Goal: Communication & Community: Share content

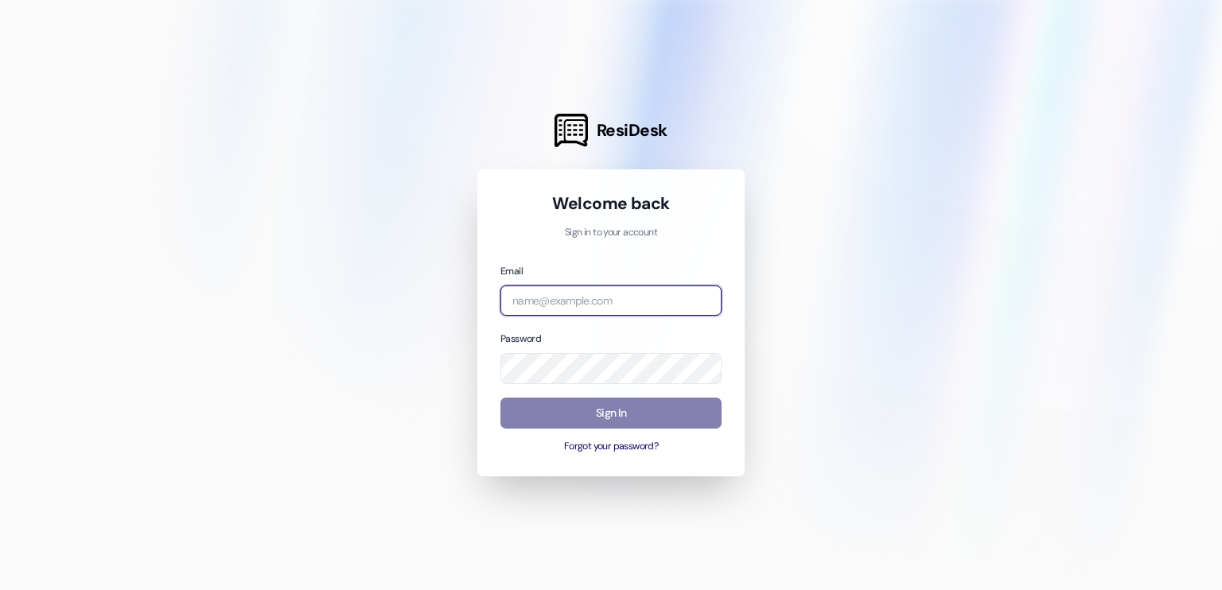
drag, startPoint x: 0, startPoint y: 0, endPoint x: 617, endPoint y: 298, distance: 684.6
click at [617, 298] on input "email" at bounding box center [610, 301] width 221 height 31
type input "[EMAIL_ADDRESS][DOMAIN_NAME]"
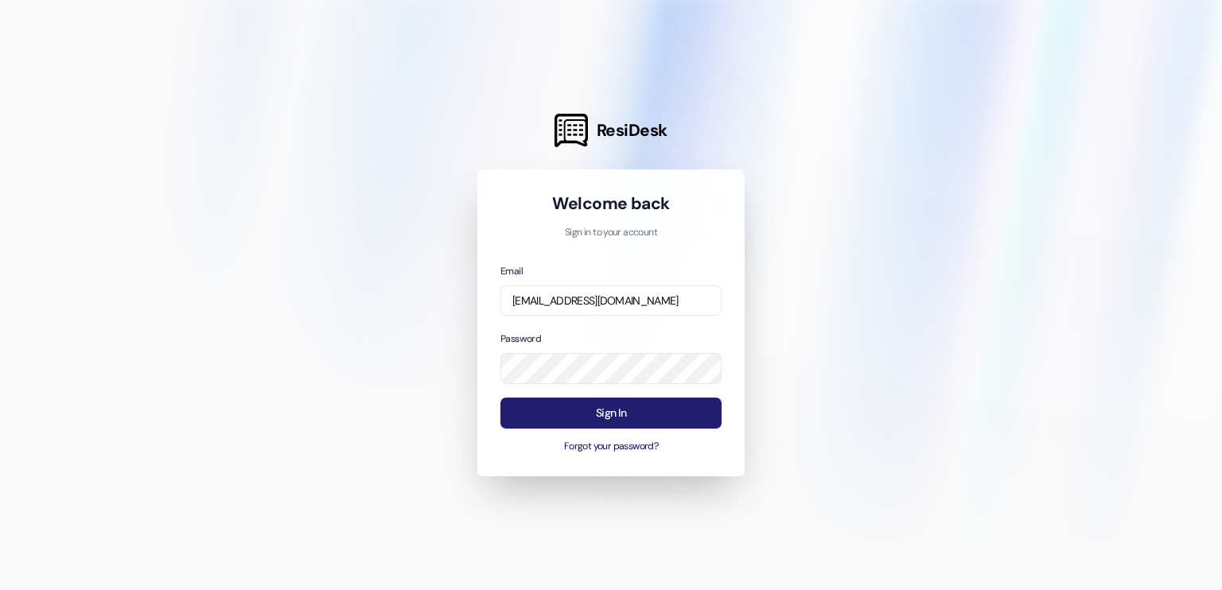
click at [615, 414] on button "Sign In" at bounding box center [610, 413] width 221 height 31
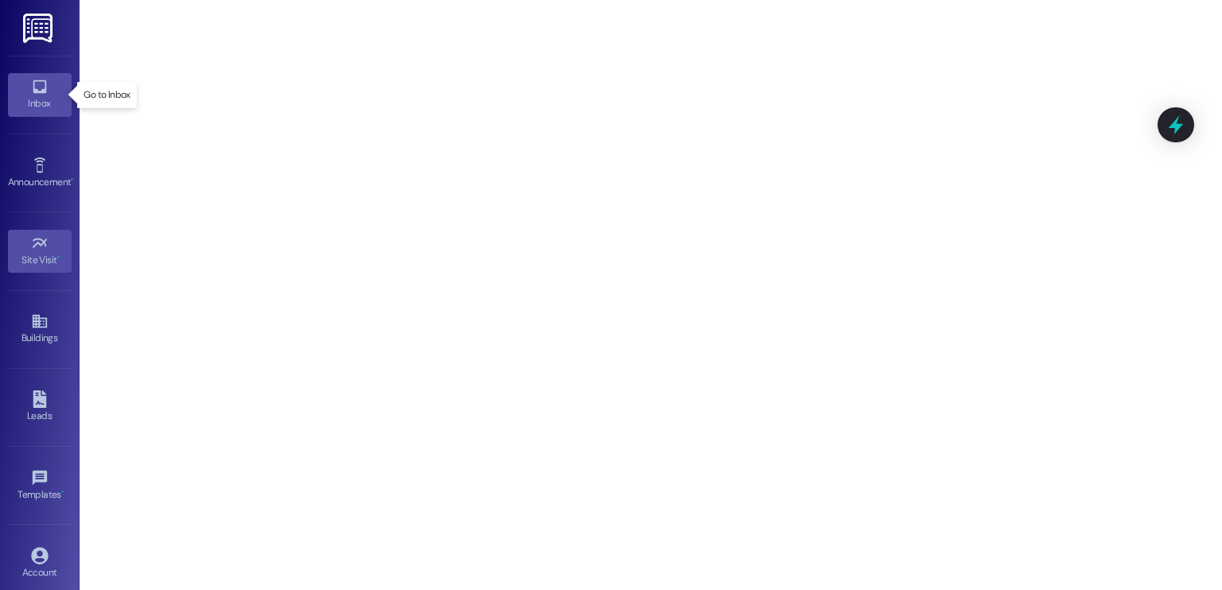
click at [38, 106] on div "Inbox" at bounding box center [40, 103] width 80 height 16
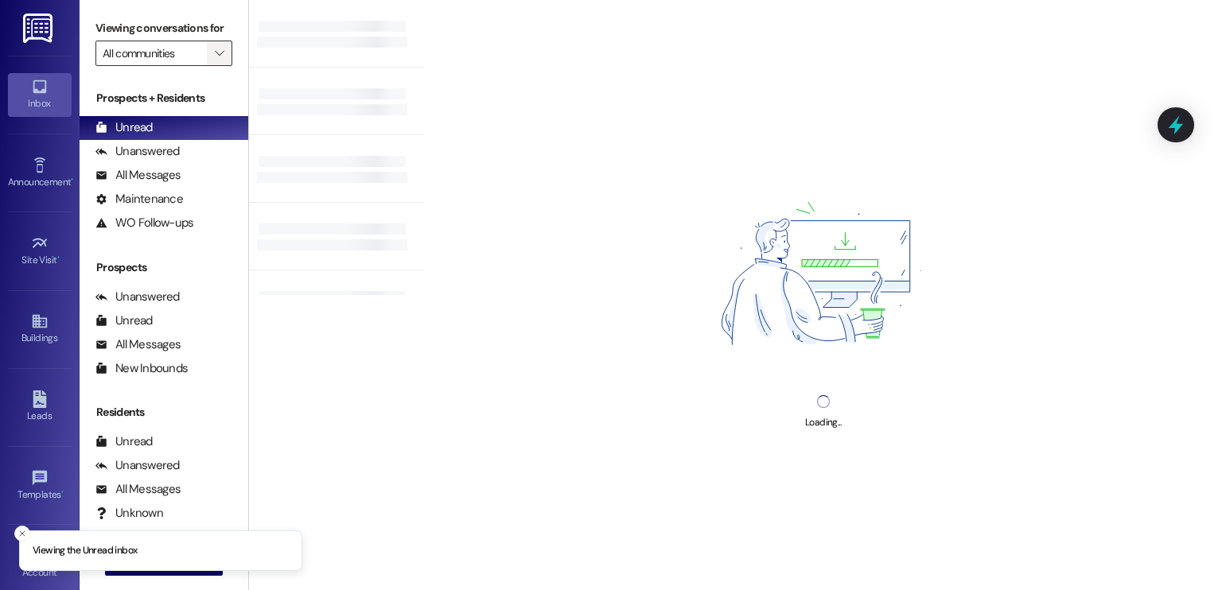
click at [212, 49] on span "" at bounding box center [219, 53] width 15 height 25
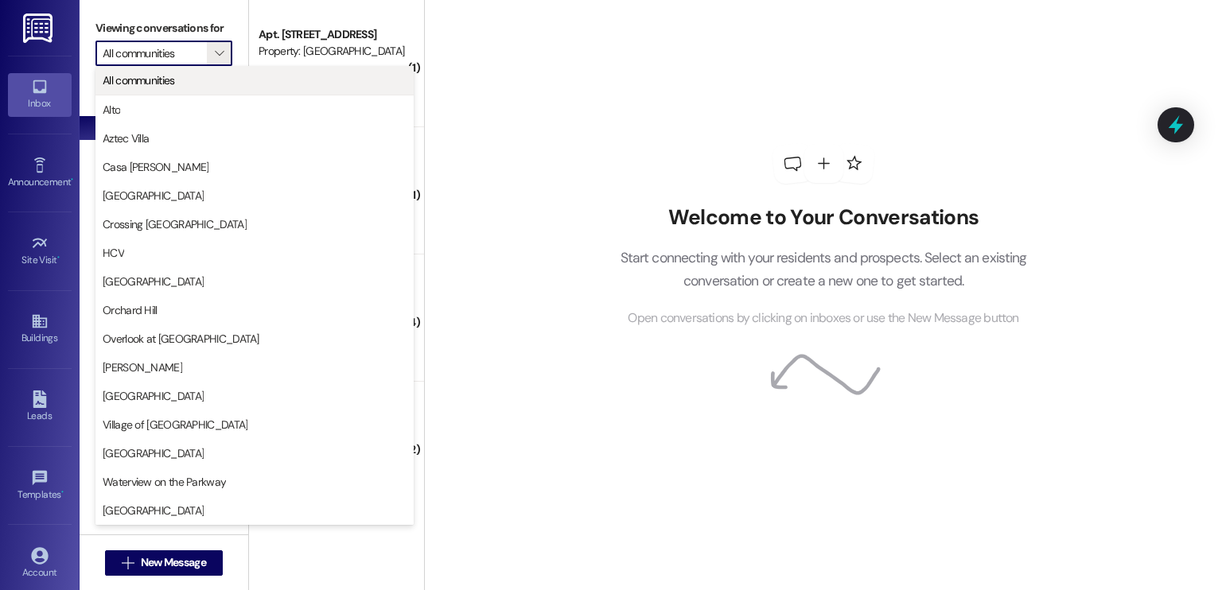
click at [158, 84] on span "All communities" at bounding box center [139, 80] width 72 height 16
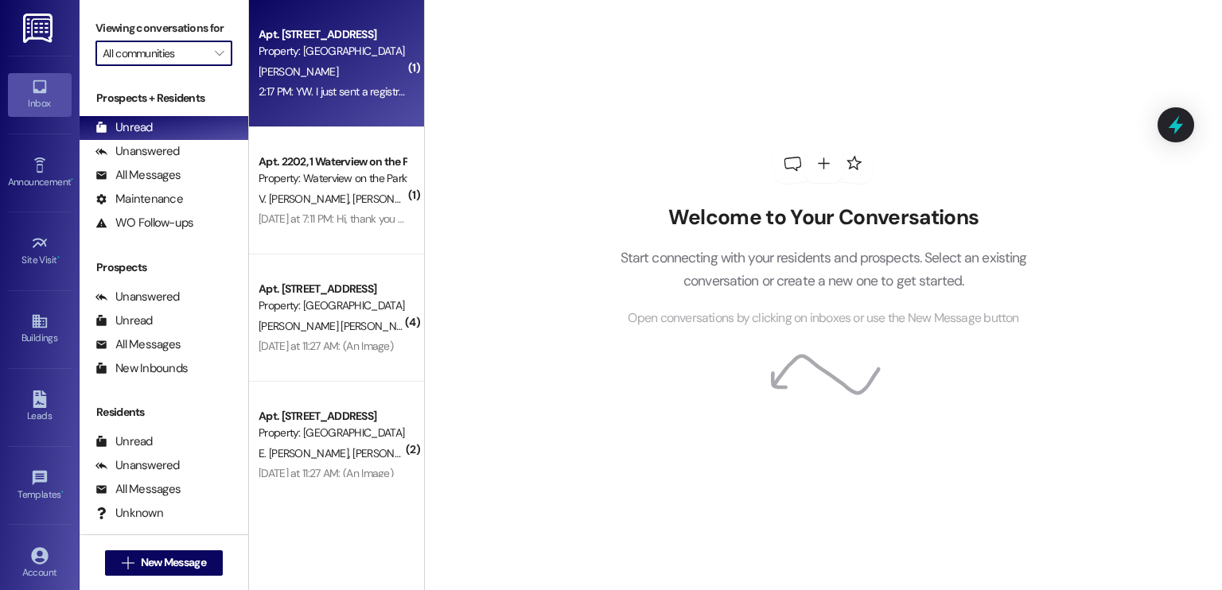
click at [322, 80] on div "[PERSON_NAME]" at bounding box center [332, 72] width 150 height 20
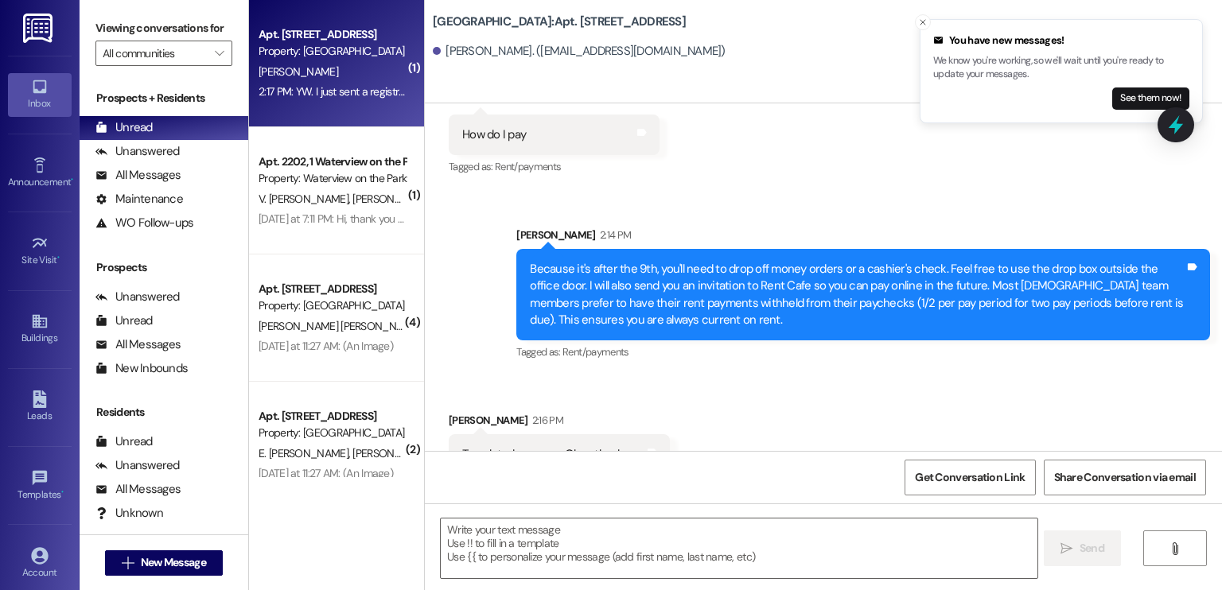
scroll to position [1377, 0]
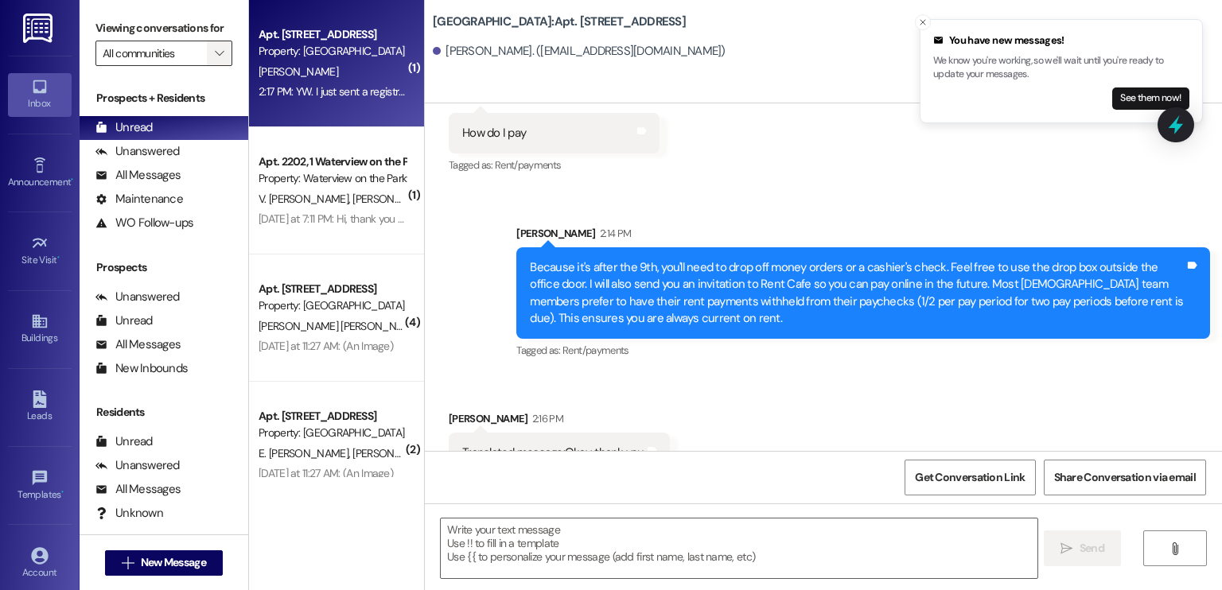
click at [215, 53] on icon "" at bounding box center [219, 53] width 9 height 13
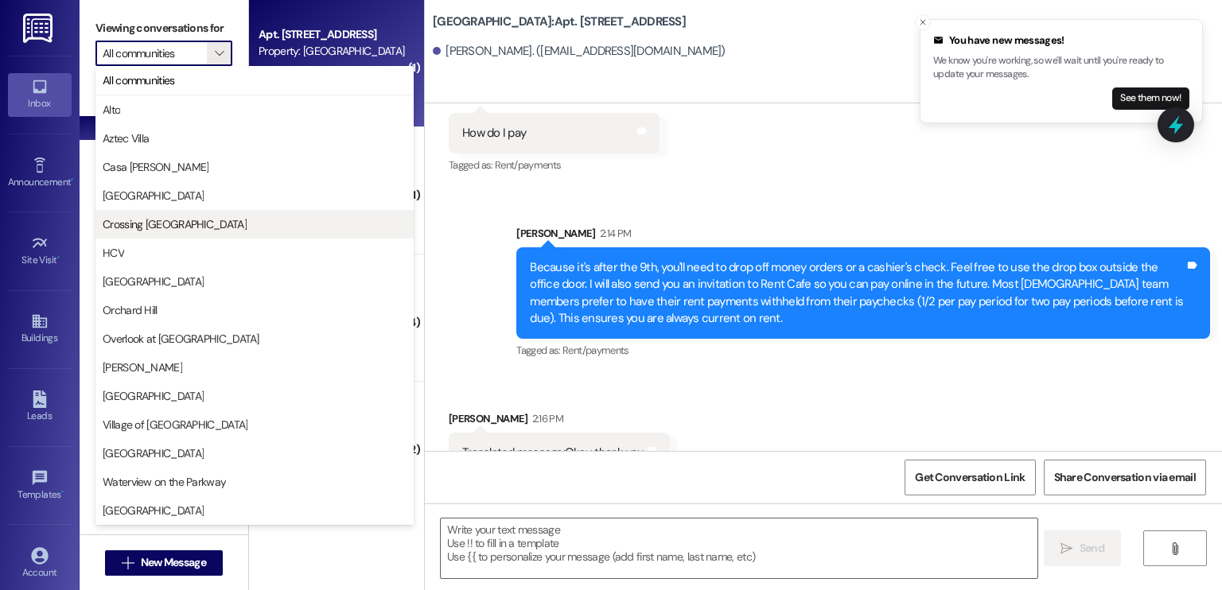
click at [188, 225] on span "Crossing [GEOGRAPHIC_DATA]" at bounding box center [175, 224] width 144 height 16
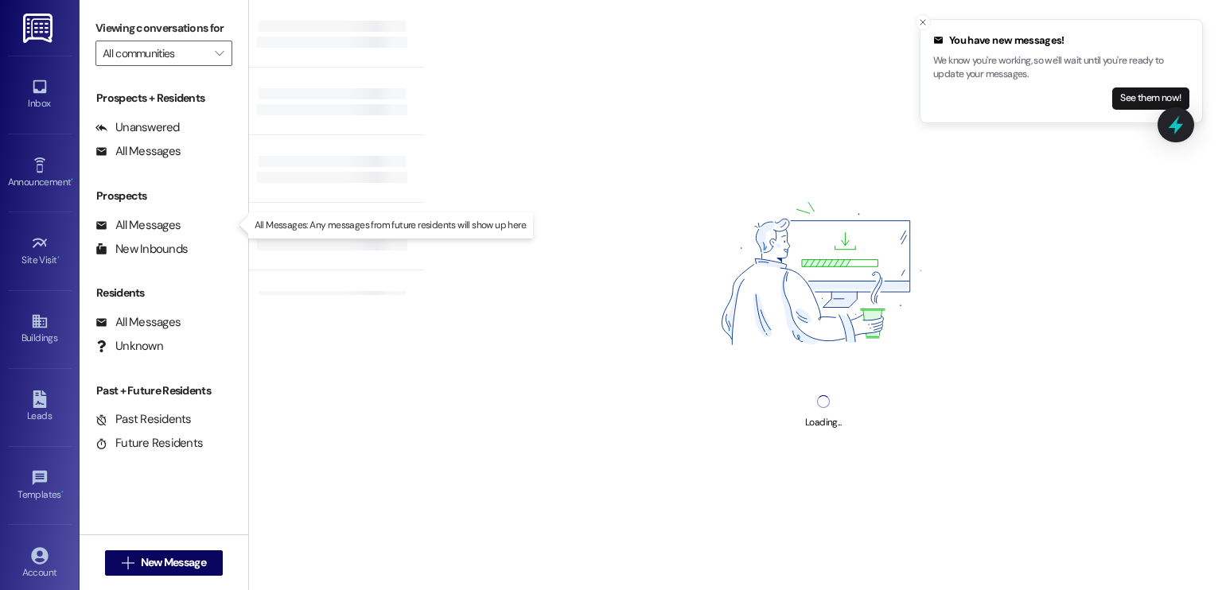
type input "Crossing [GEOGRAPHIC_DATA]"
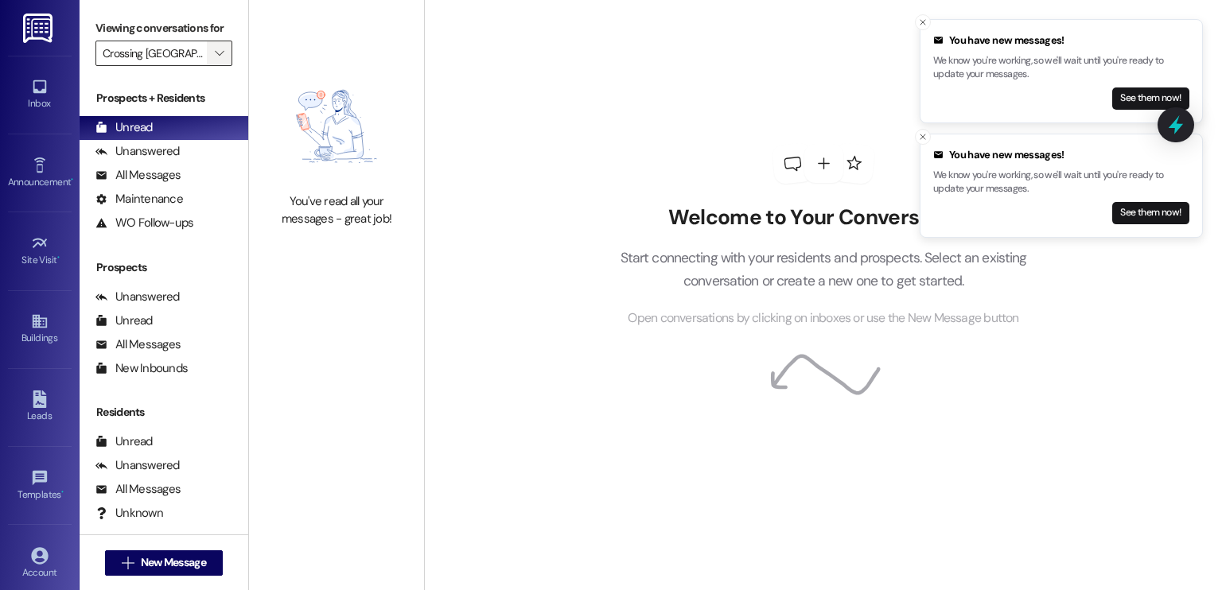
click at [215, 56] on icon "" at bounding box center [219, 53] width 9 height 13
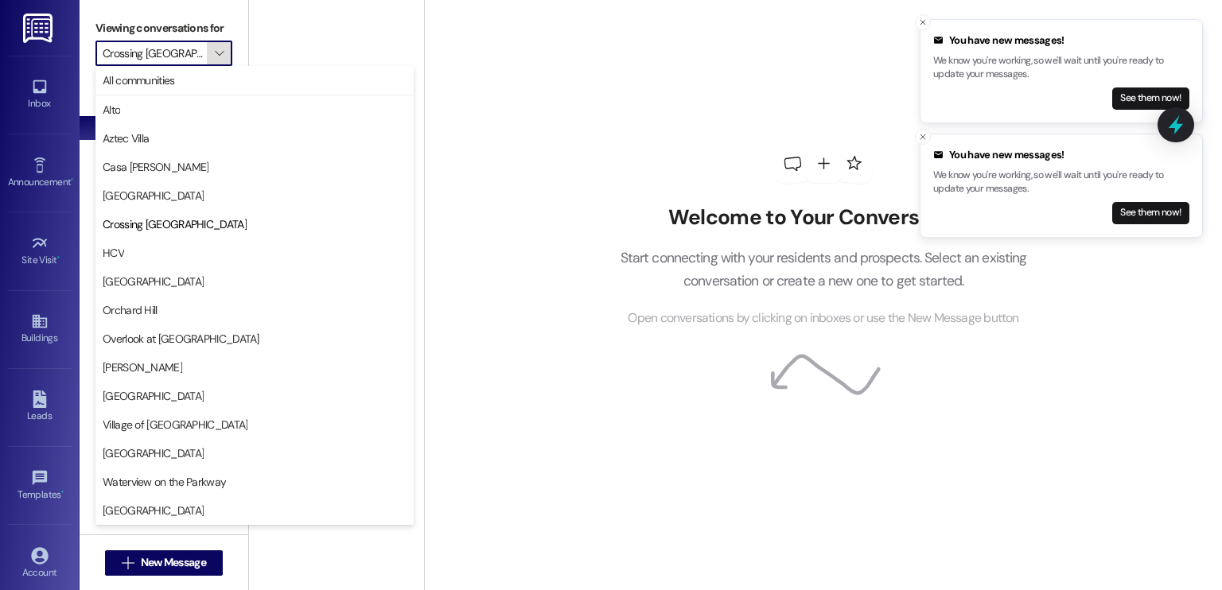
click at [215, 56] on icon "" at bounding box center [219, 53] width 9 height 13
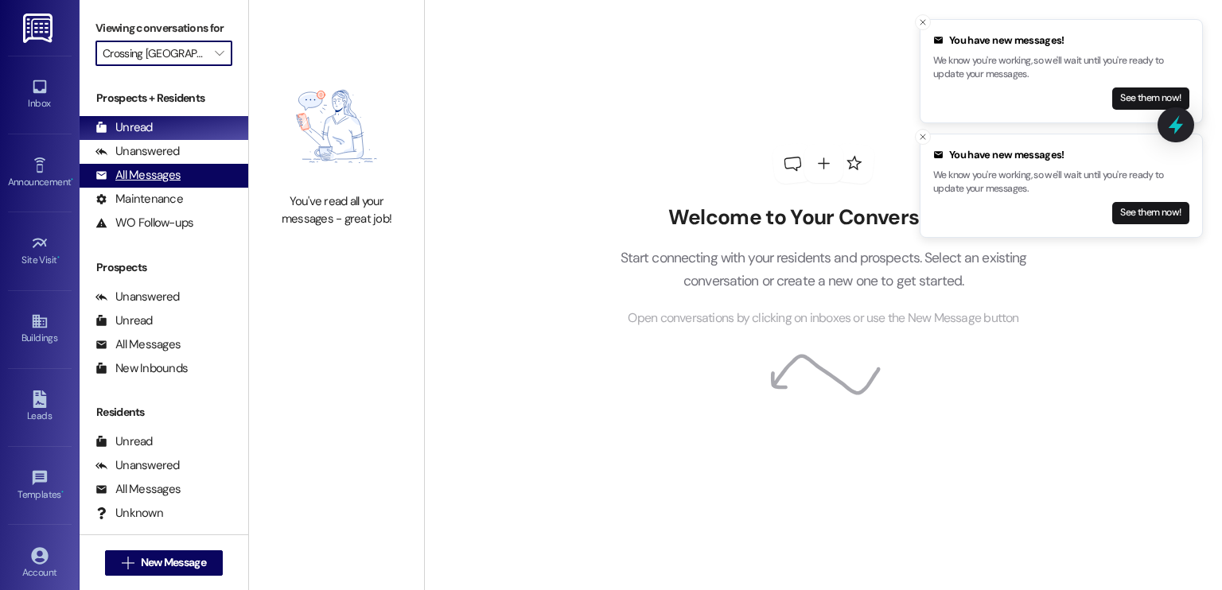
click at [134, 172] on div "All Messages" at bounding box center [137, 175] width 85 height 17
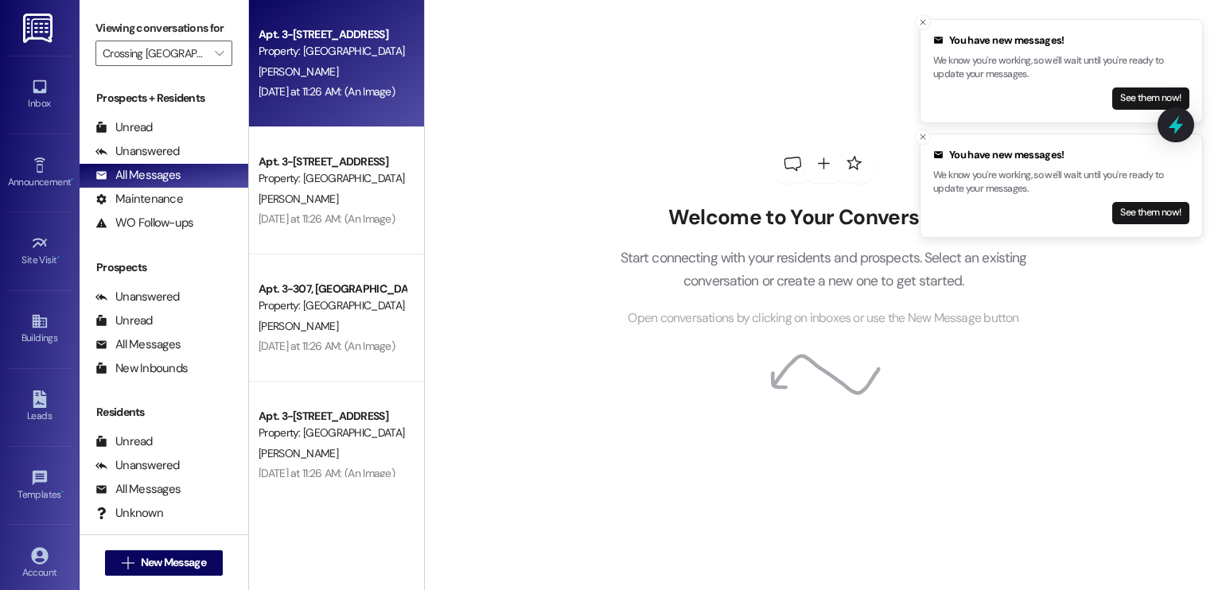
click at [257, 62] on div "[PERSON_NAME]" at bounding box center [332, 72] width 150 height 20
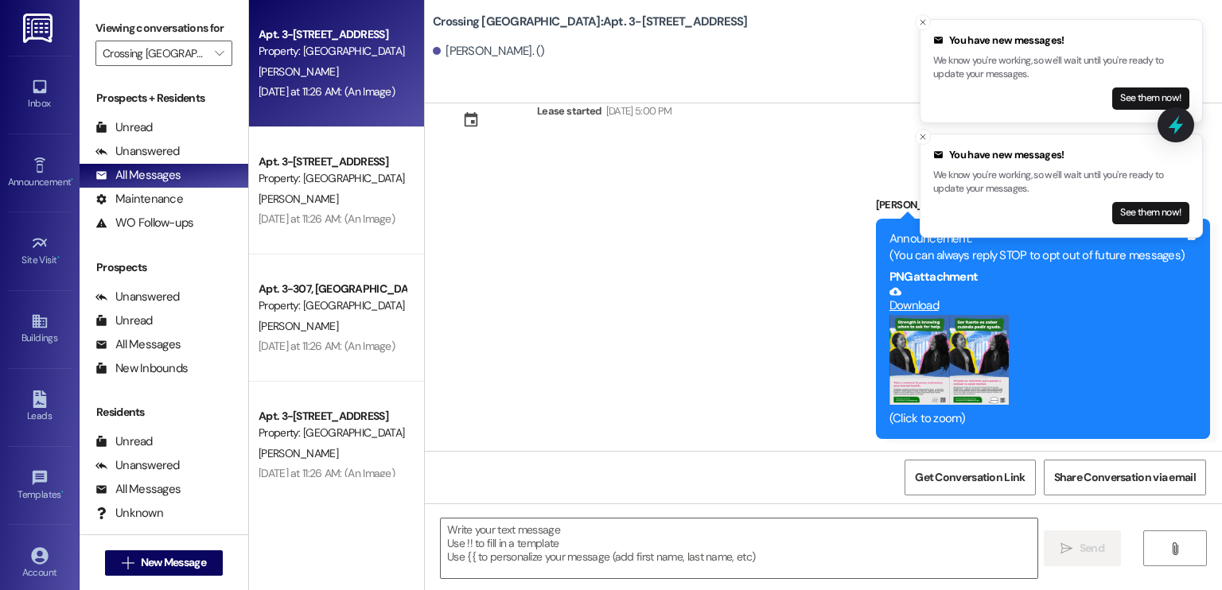
scroll to position [49, 0]
click at [926, 352] on button "Zoom image" at bounding box center [948, 360] width 119 height 91
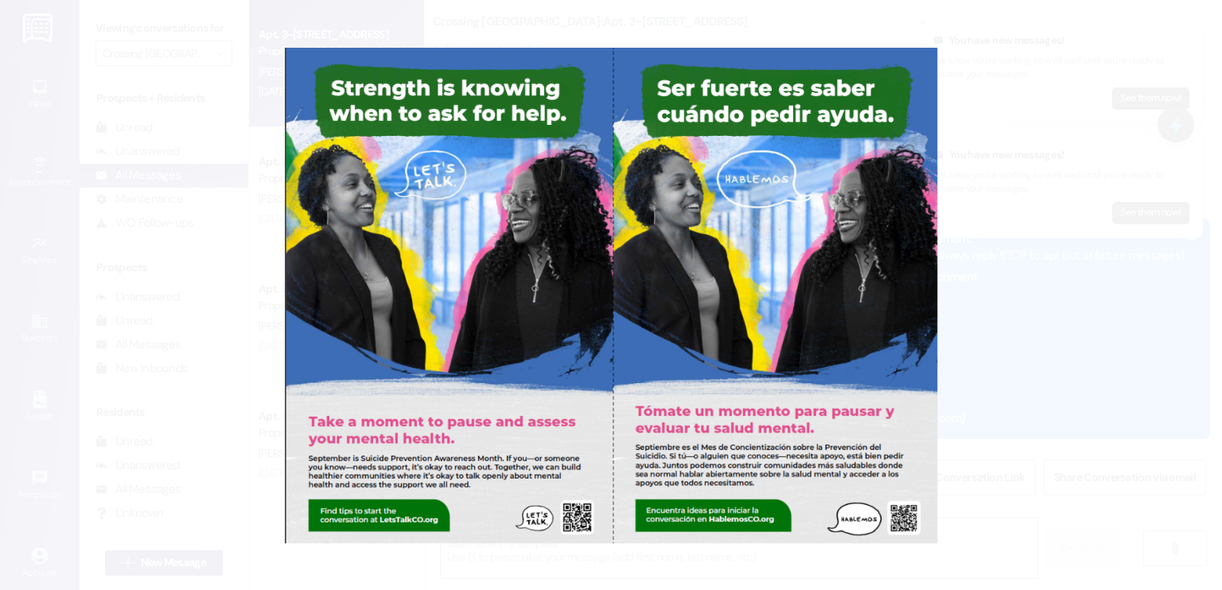
click at [1060, 372] on button "Unzoom image" at bounding box center [611, 295] width 1222 height 590
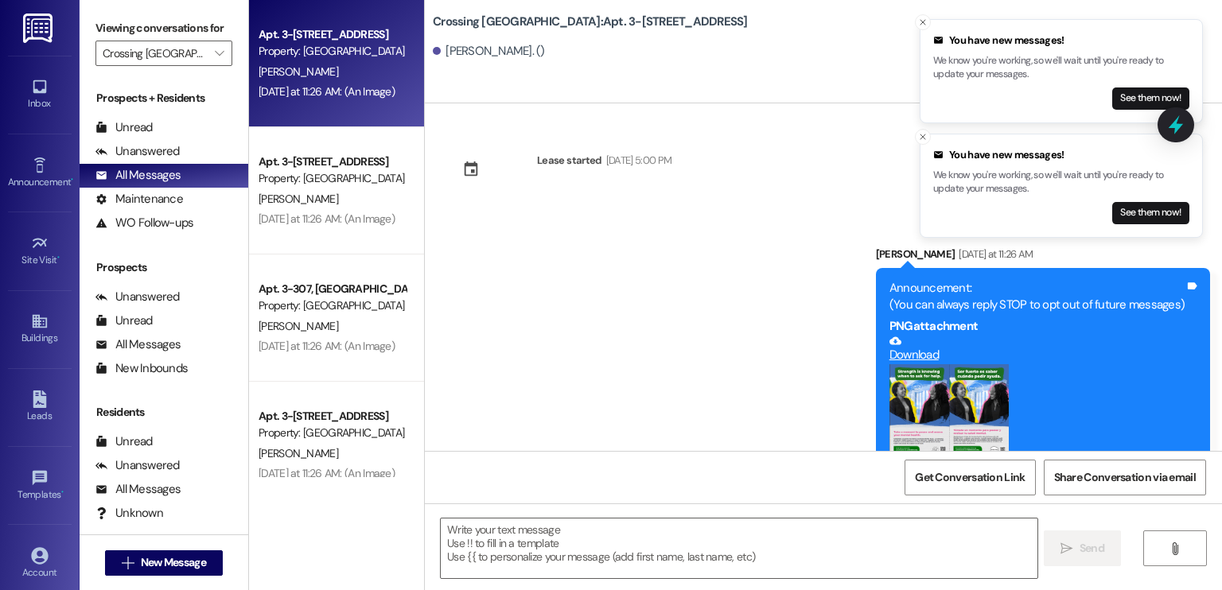
scroll to position [0, 0]
click at [41, 161] on icon at bounding box center [40, 166] width 18 height 18
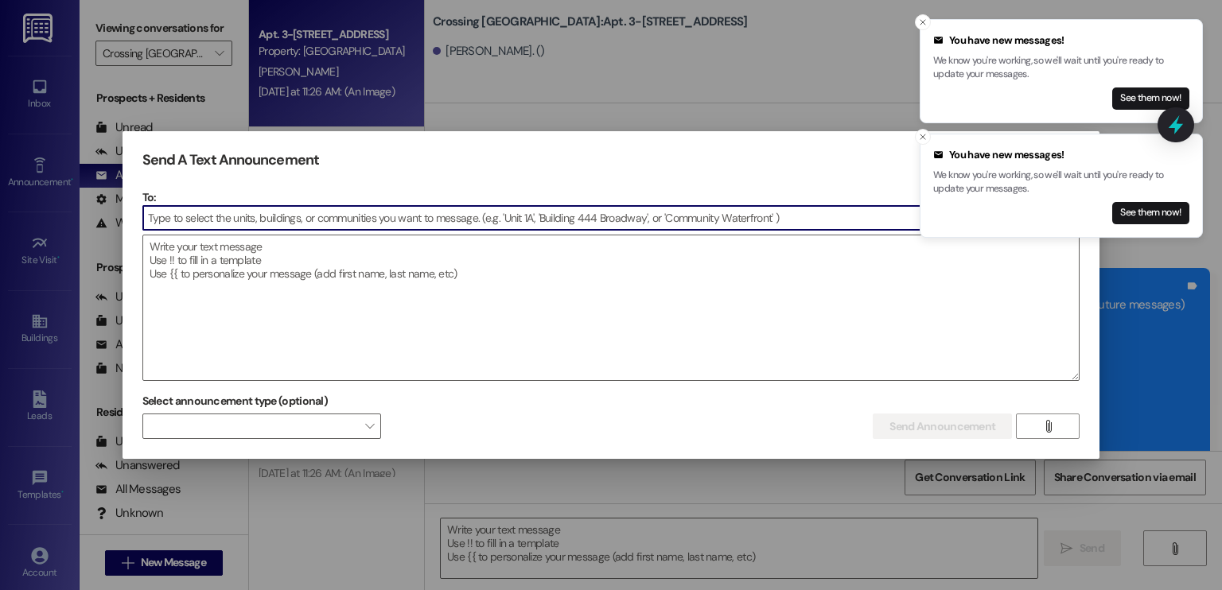
click at [293, 224] on input at bounding box center [611, 218] width 936 height 24
type input "c"
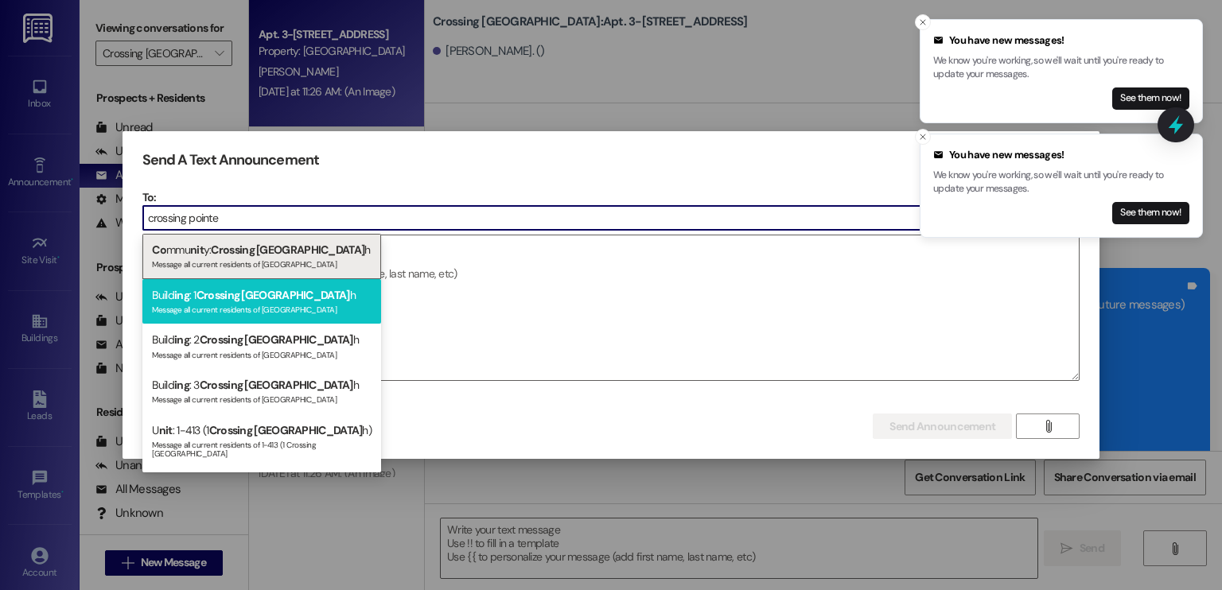
type input "crossing pointe"
click at [270, 303] on div "Message all current residents of [GEOGRAPHIC_DATA]" at bounding box center [262, 308] width 220 height 14
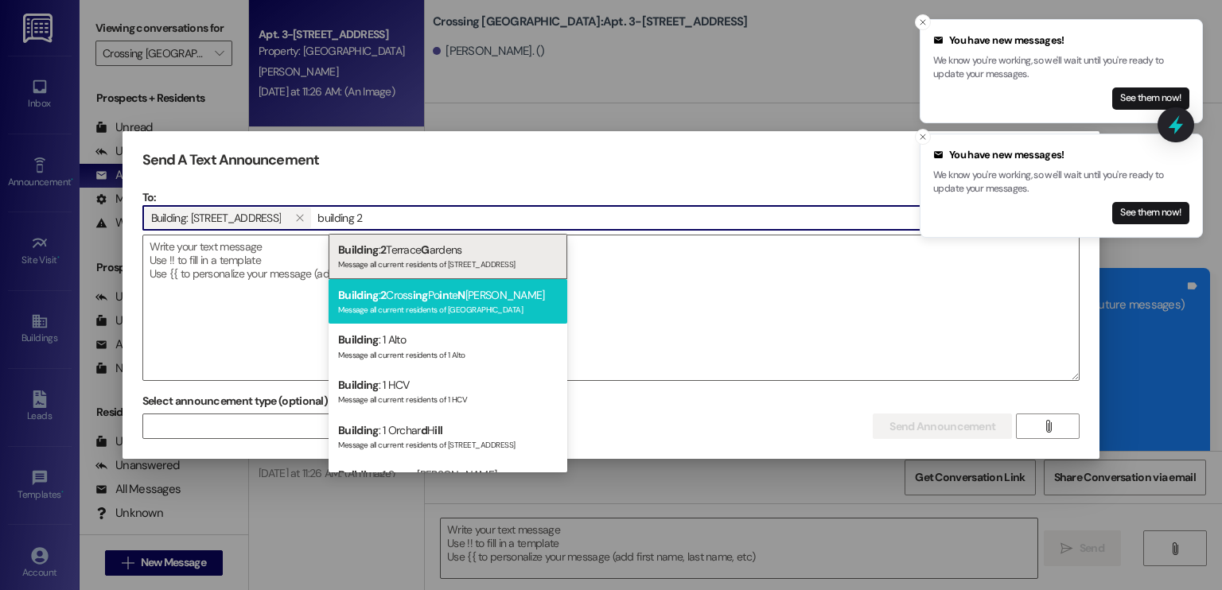
type input "building 2"
click at [372, 298] on span "Building" at bounding box center [358, 295] width 40 height 14
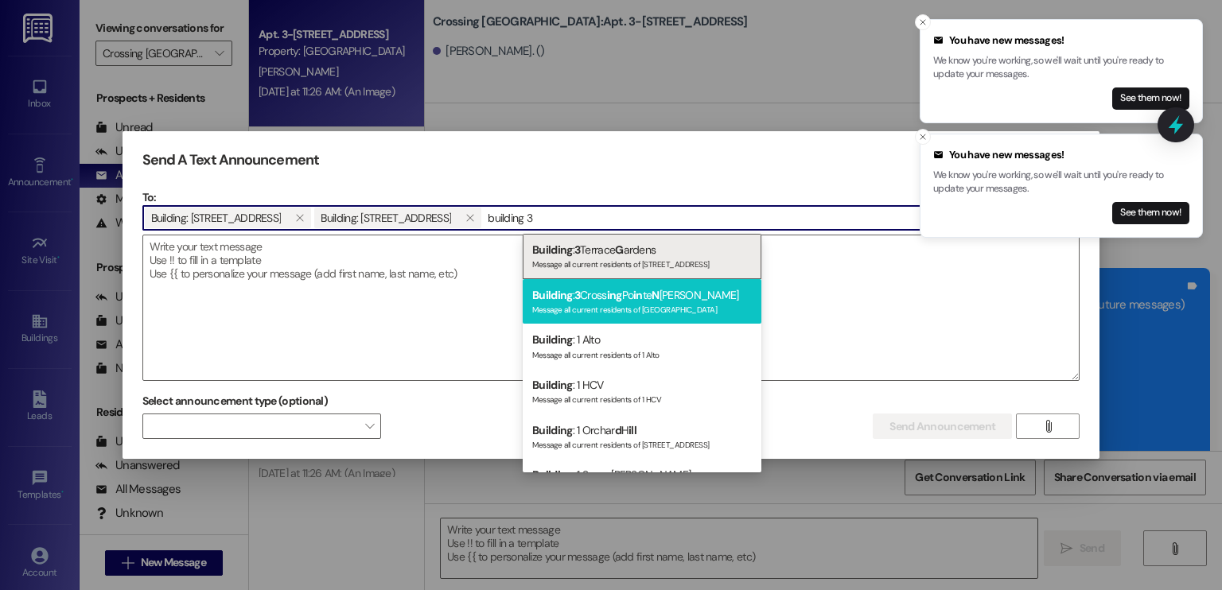
type input "building 3"
click at [609, 301] on div "Message all current residents of [GEOGRAPHIC_DATA]" at bounding box center [642, 308] width 220 height 14
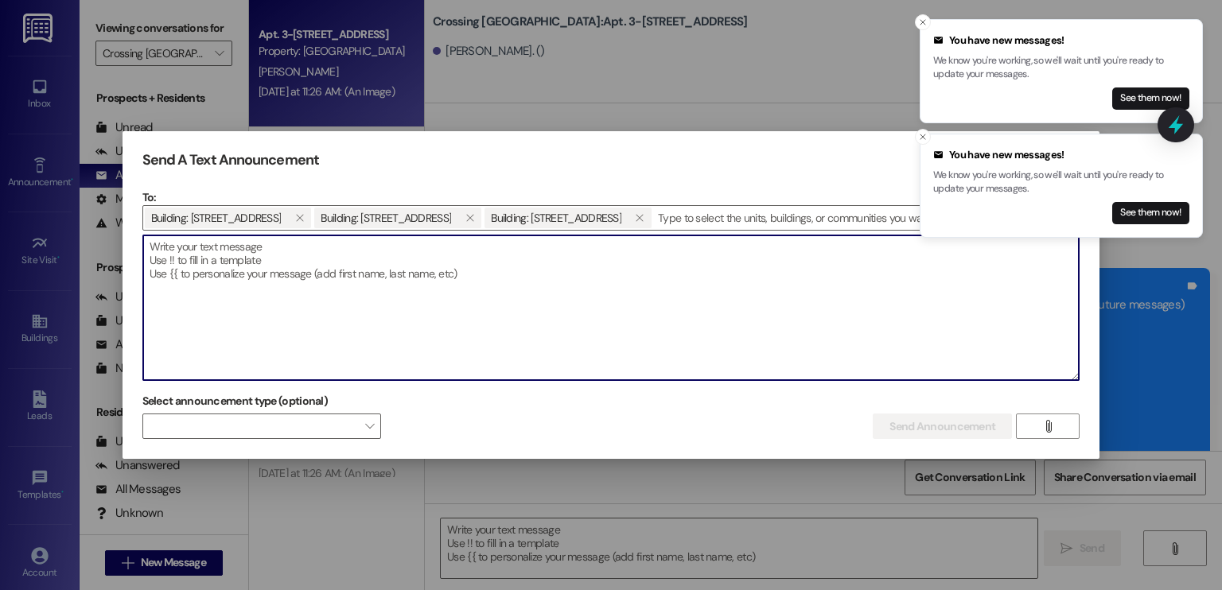
click at [245, 242] on textarea at bounding box center [611, 307] width 936 height 145
click at [240, 251] on textarea at bounding box center [611, 307] width 936 height 145
paste textarea "Hello Crossing [GEOGRAPHIC_DATA] and [GEOGRAPHIC_DATA] Members! This is [PERSON…"
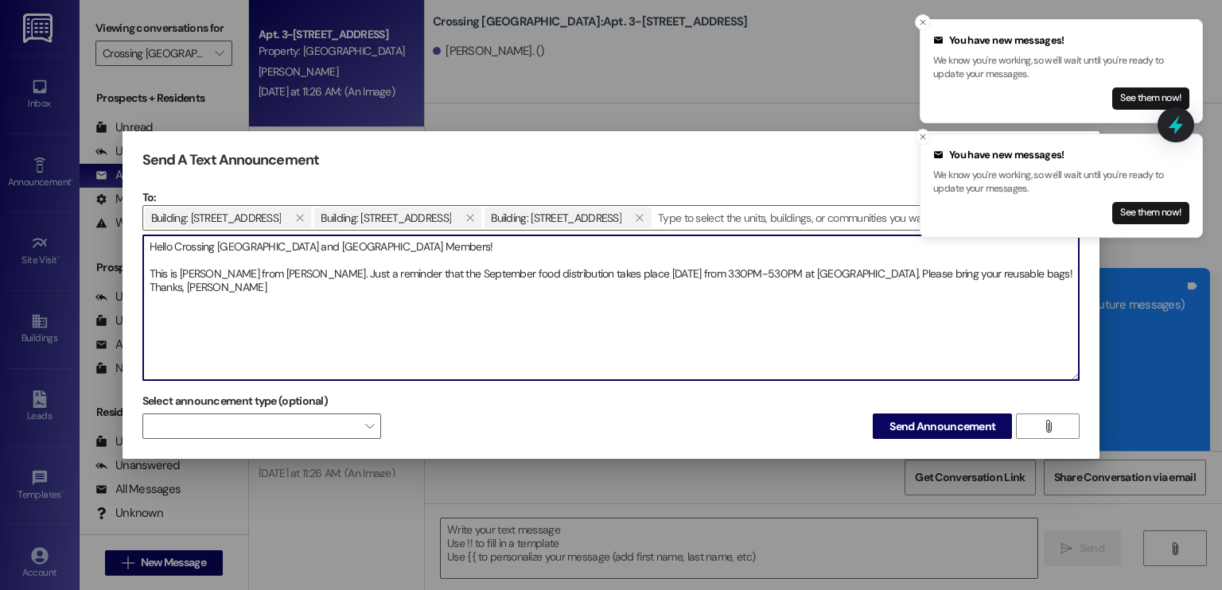
click at [548, 493] on div at bounding box center [611, 295] width 1222 height 590
paste textarea "¡Hola, miembros de Crossing [GEOGRAPHIC_DATA] y South! Soy [PERSON_NAME], de [P…"
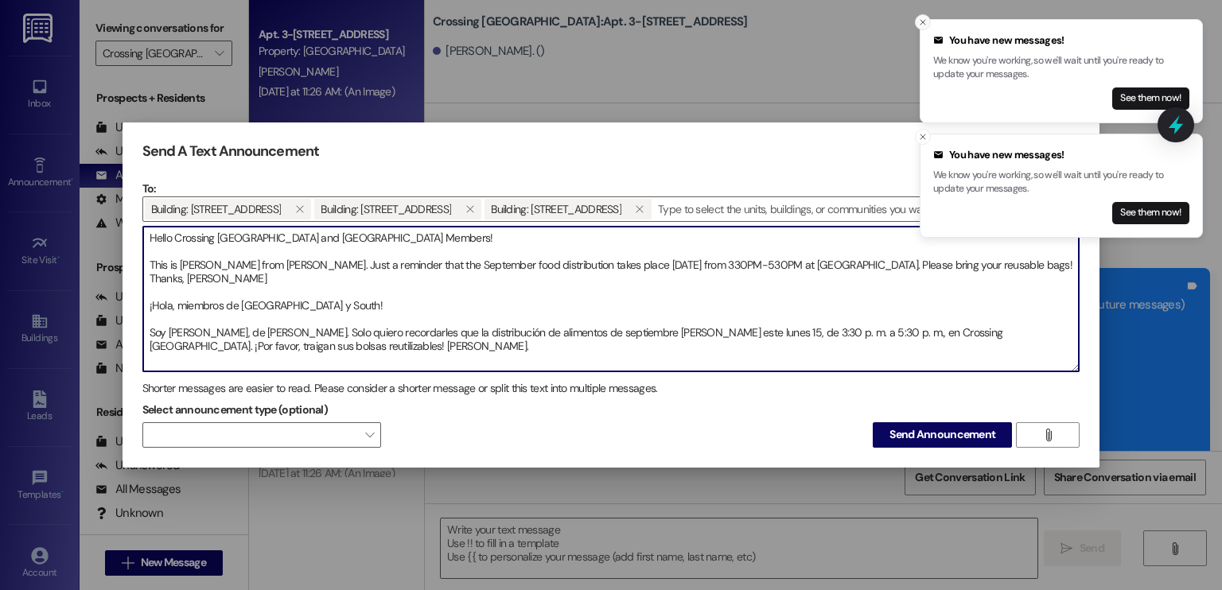
click at [920, 18] on icon "Close toast" at bounding box center [923, 23] width 10 height 10
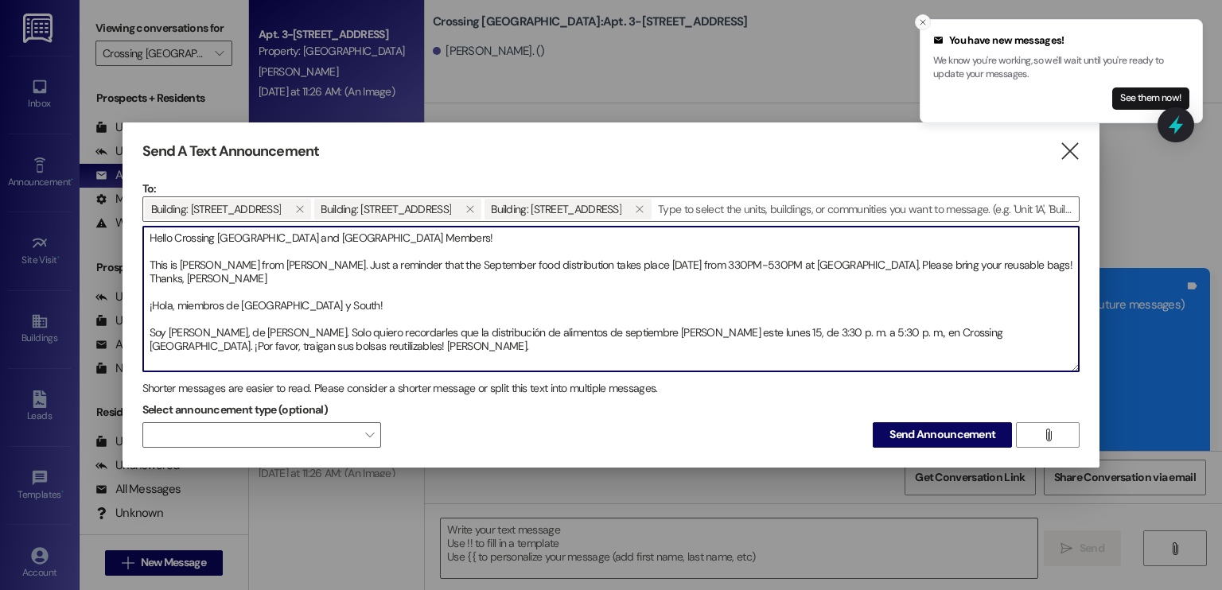
click at [922, 15] on button "Close toast" at bounding box center [923, 22] width 16 height 16
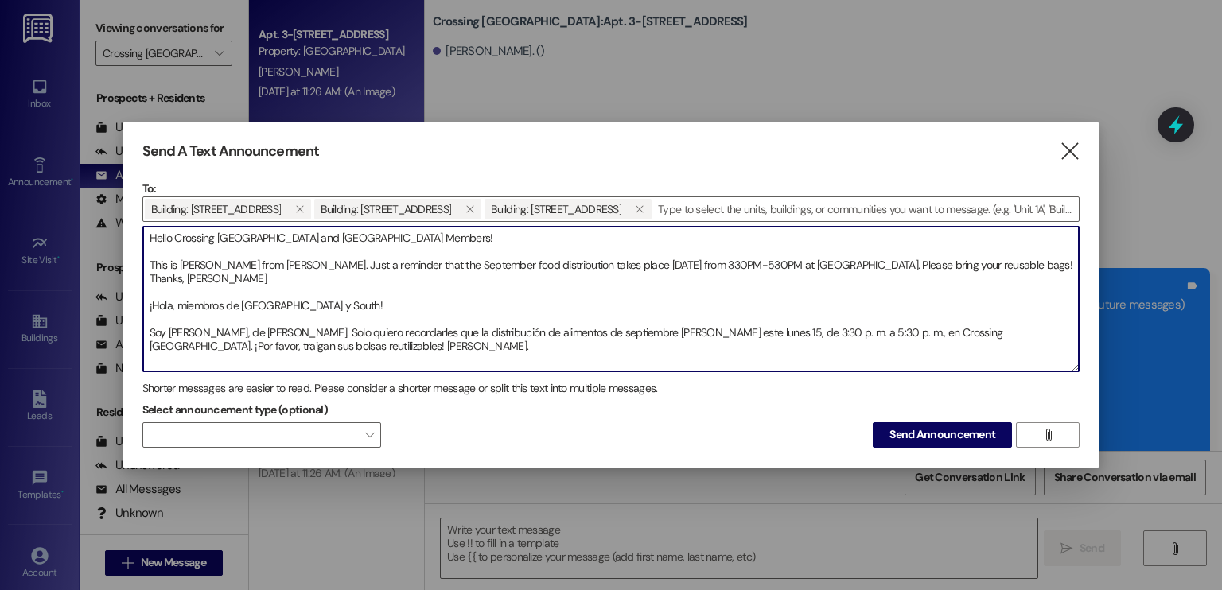
click at [325, 282] on textarea "Hello Crossing [GEOGRAPHIC_DATA] and [GEOGRAPHIC_DATA] Members! This is [PERSON…" at bounding box center [611, 299] width 936 height 145
click at [297, 332] on textarea "Hello Crossing [GEOGRAPHIC_DATA] and [GEOGRAPHIC_DATA] Members! This is [PERSON…" at bounding box center [611, 299] width 936 height 145
type textarea "Hello Crossing [GEOGRAPHIC_DATA] and [GEOGRAPHIC_DATA] Members! This is [PERSON…"
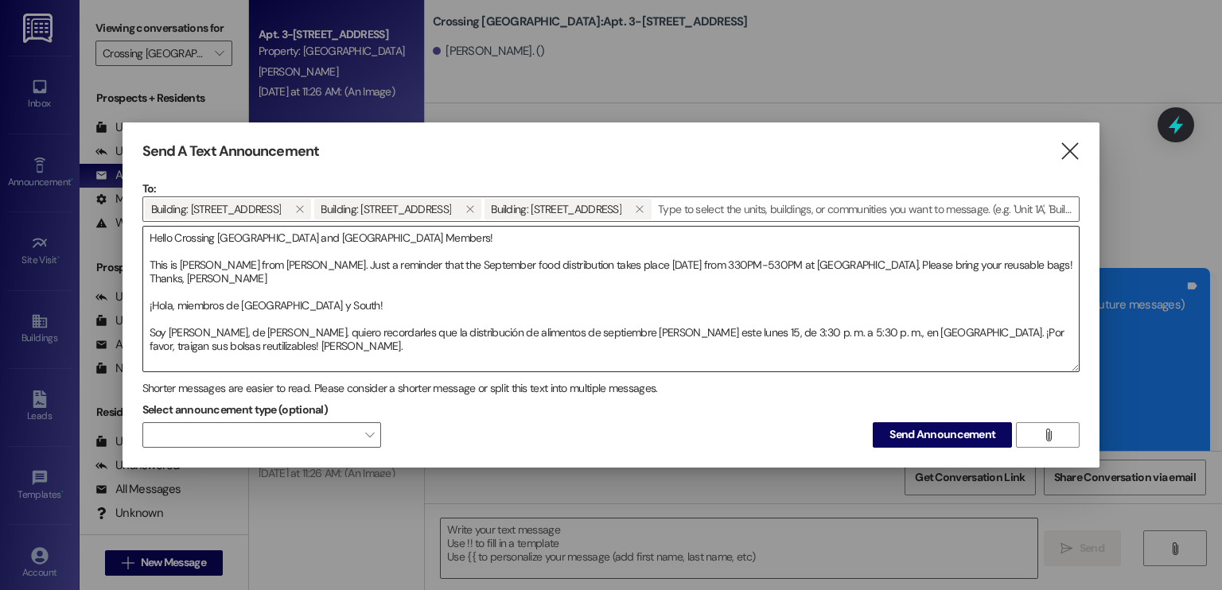
click at [285, 342] on textarea "Hello Crossing [GEOGRAPHIC_DATA] and [GEOGRAPHIC_DATA] Members! This is [PERSON…" at bounding box center [611, 299] width 936 height 145
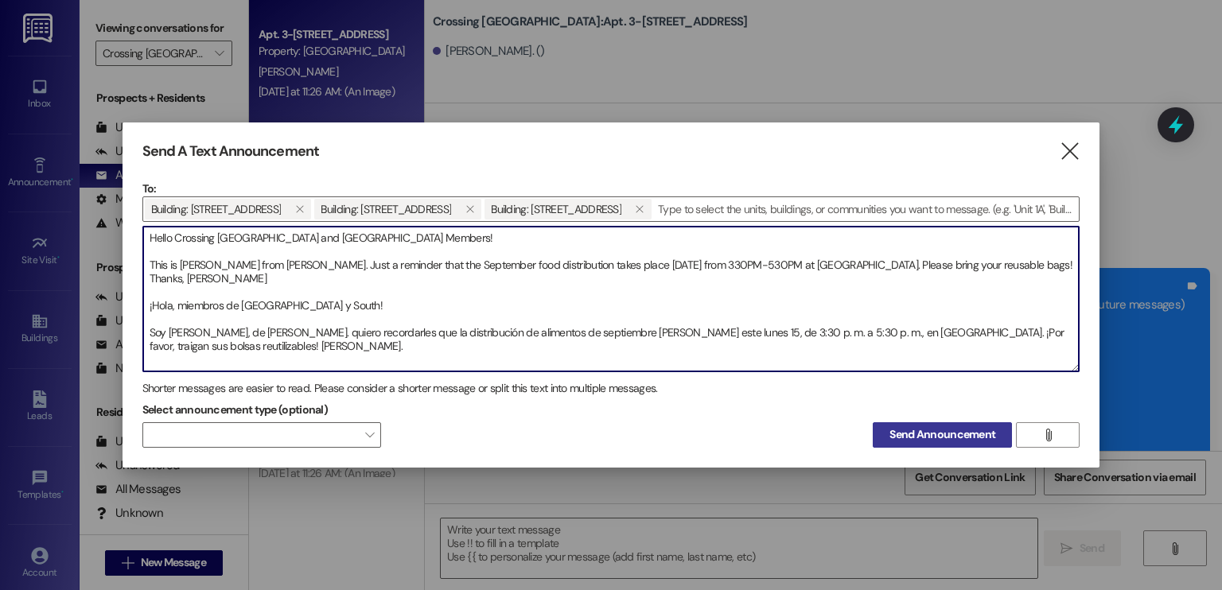
click at [948, 431] on span "Send Announcement" at bounding box center [942, 434] width 106 height 17
